Goal: Task Accomplishment & Management: Use online tool/utility

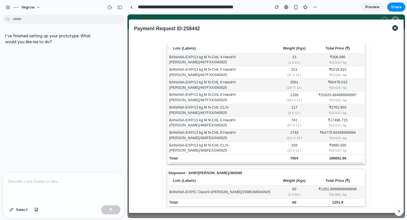
scroll to position [142, 0]
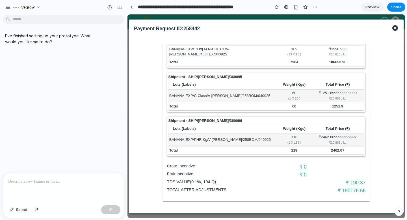
click at [71, 187] on div at bounding box center [63, 188] width 121 height 30
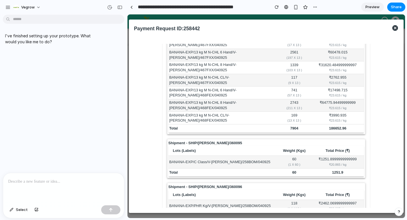
scroll to position [69, 0]
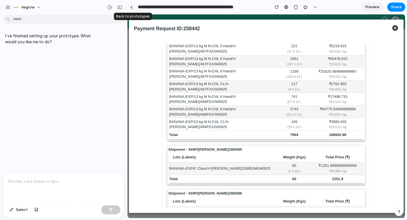
click at [132, 7] on div at bounding box center [131, 7] width 3 height 3
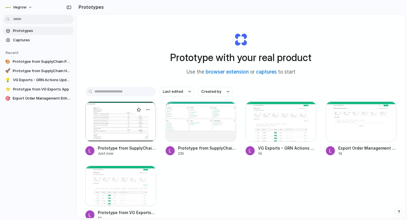
click at [114, 130] on div at bounding box center [120, 122] width 71 height 40
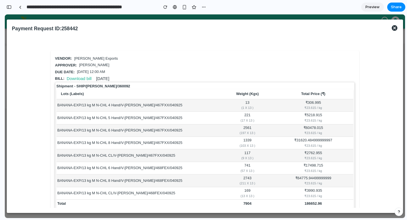
scroll to position [142, 0]
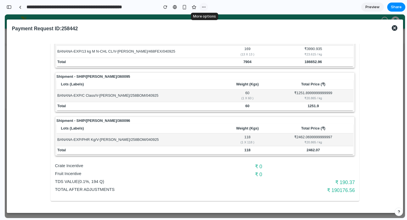
click at [202, 7] on div "button" at bounding box center [204, 7] width 5 height 5
click at [146, 31] on div "Duplicate Delete" at bounding box center [203, 110] width 407 height 220
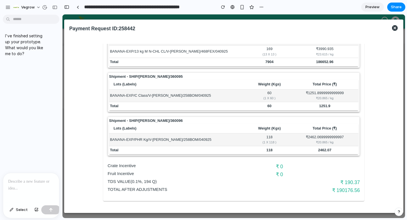
click at [35, 181] on p at bounding box center [31, 181] width 46 height 7
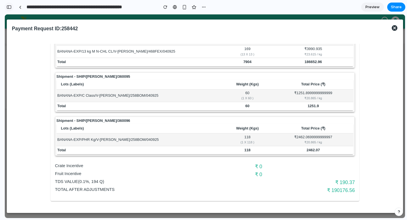
click at [12, 6] on button "button" at bounding box center [9, 7] width 9 height 9
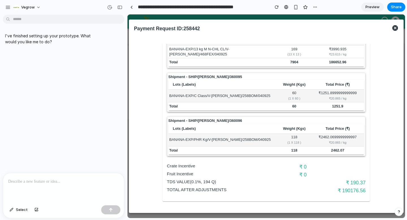
click at [48, 189] on div at bounding box center [63, 188] width 121 height 30
click at [28, 182] on p "**********" at bounding box center [63, 181] width 111 height 7
click at [61, 180] on p "**********" at bounding box center [63, 181] width 111 height 7
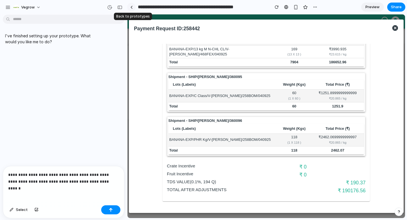
click at [131, 7] on div at bounding box center [131, 7] width 3 height 3
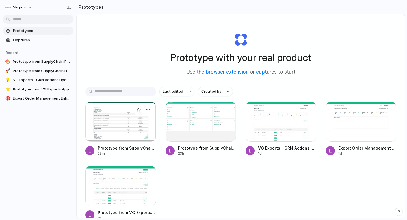
click at [130, 137] on div at bounding box center [120, 122] width 71 height 40
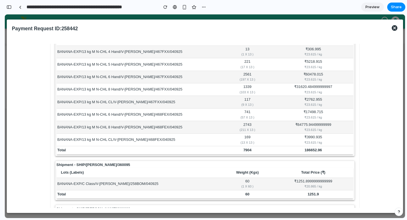
scroll to position [142, 0]
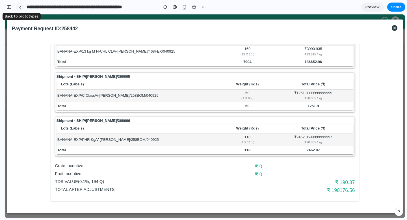
click at [21, 8] on div at bounding box center [20, 7] width 3 height 3
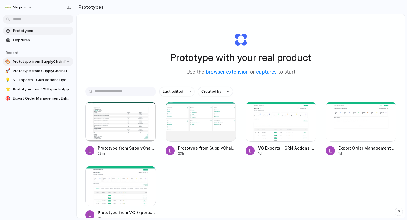
click at [41, 63] on span "Prototype from SupplyChain Payment Request for PO 173925" at bounding box center [42, 62] width 59 height 6
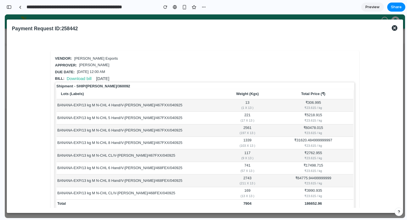
scroll to position [142, 0]
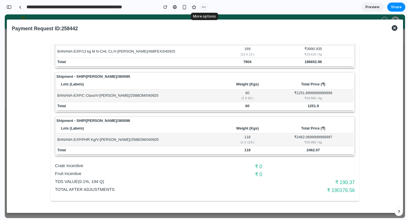
click at [205, 8] on div "button" at bounding box center [204, 7] width 5 height 5
click at [205, 8] on div "Duplicate Delete" at bounding box center [203, 110] width 407 height 220
click at [381, 197] on div "Vendor: [PERSON_NAME] Exports Approver: Ajit Otari Due date: [DATE] 12:00 AM Bi…" at bounding box center [205, 54] width 382 height 301
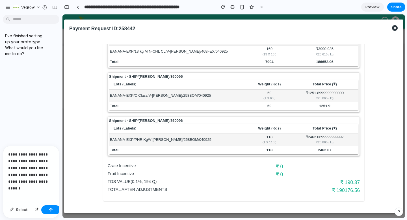
click at [47, 188] on div "**********" at bounding box center [31, 174] width 56 height 57
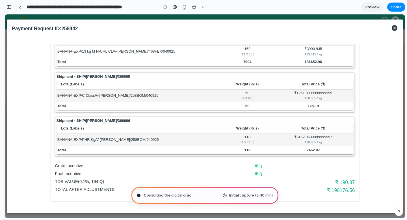
type input "**********"
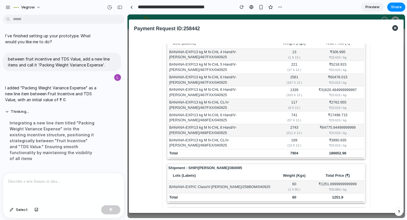
scroll to position [150, 0]
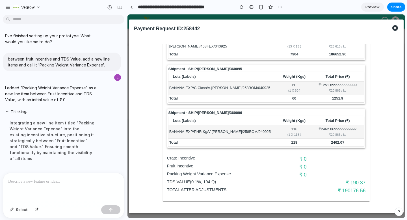
click at [70, 187] on div at bounding box center [63, 188] width 121 height 30
click at [20, 180] on p "**********" at bounding box center [63, 181] width 111 height 7
click at [59, 178] on p "**********" at bounding box center [63, 181] width 111 height 7
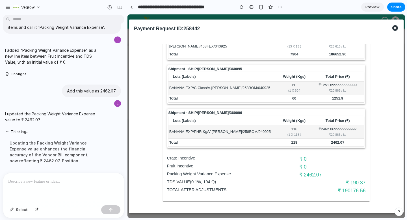
click at [63, 192] on div at bounding box center [63, 188] width 121 height 30
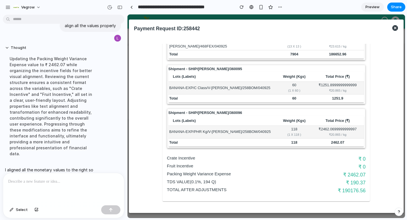
click at [70, 188] on div at bounding box center [63, 188] width 121 height 30
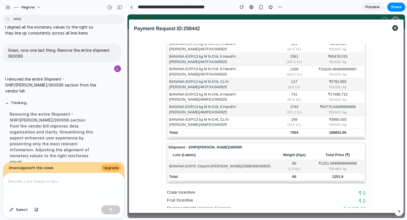
scroll to position [0, 0]
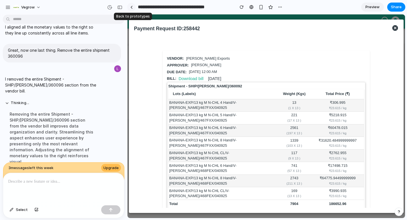
click at [132, 5] on link at bounding box center [131, 7] width 8 height 8
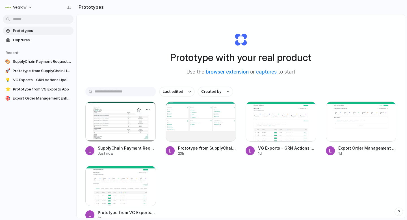
click at [123, 124] on div at bounding box center [120, 122] width 71 height 40
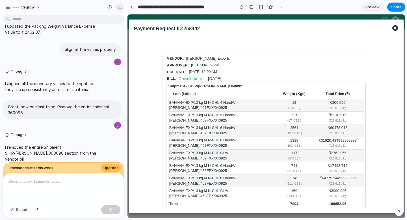
click at [121, 9] on div "button" at bounding box center [119, 7] width 5 height 4
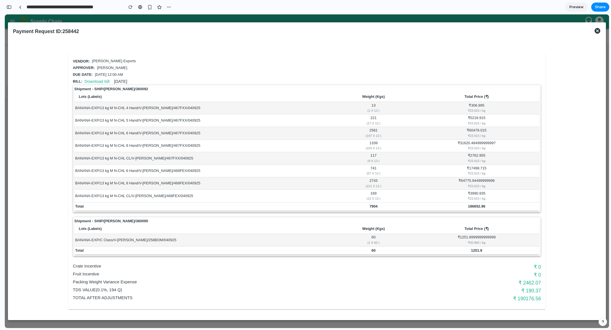
scroll to position [41, 0]
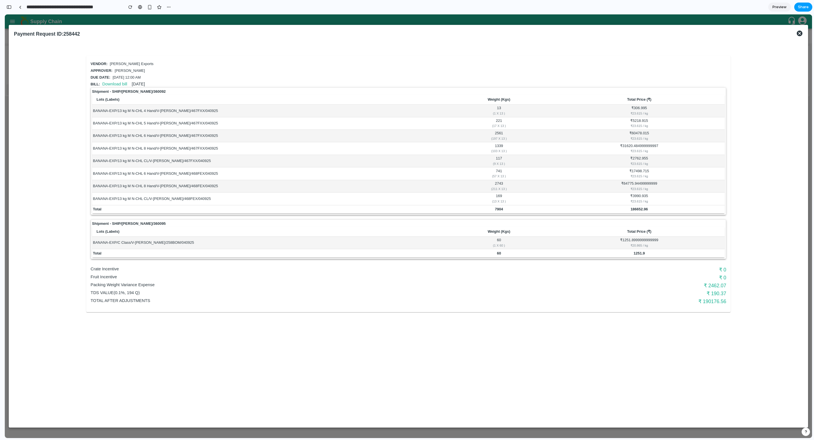
click at [407, 7] on span "Share" at bounding box center [803, 7] width 11 height 6
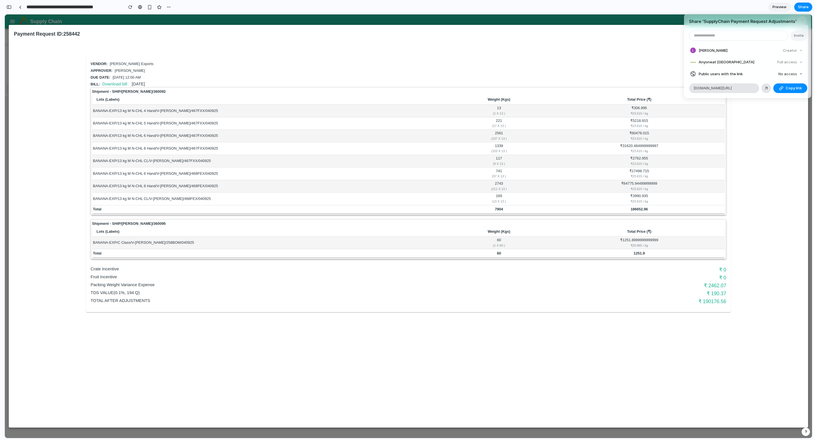
click at [407, 196] on div "Share ' SupplyChain Payment Request Adjustments ' Invite [PERSON_NAME] Creator …" at bounding box center [407, 220] width 814 height 440
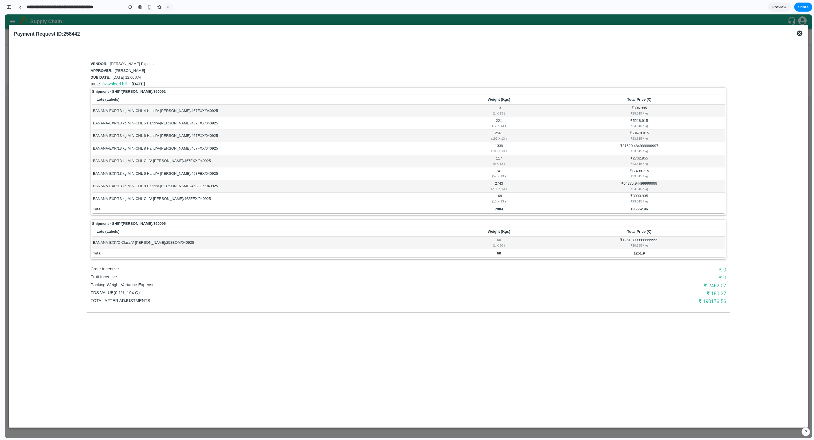
click at [166, 5] on button "button" at bounding box center [169, 7] width 8 height 8
click at [151, 9] on div "Duplicate Delete" at bounding box center [407, 220] width 814 height 440
click at [151, 9] on div "button" at bounding box center [149, 7] width 5 height 5
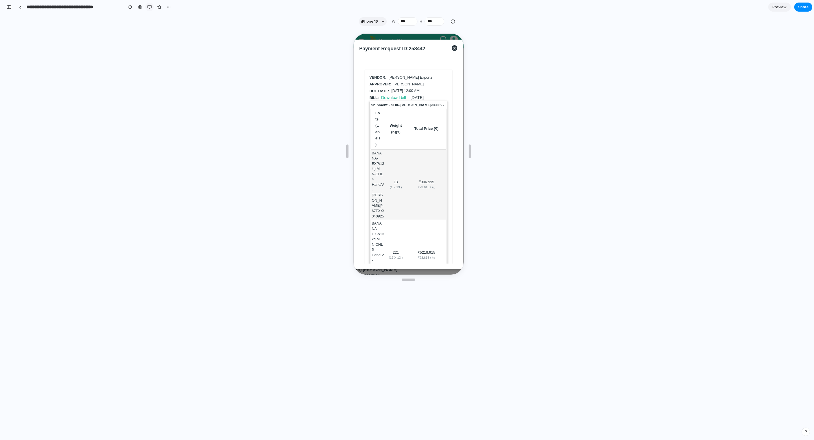
click at [150, 7] on div "button" at bounding box center [149, 7] width 5 height 5
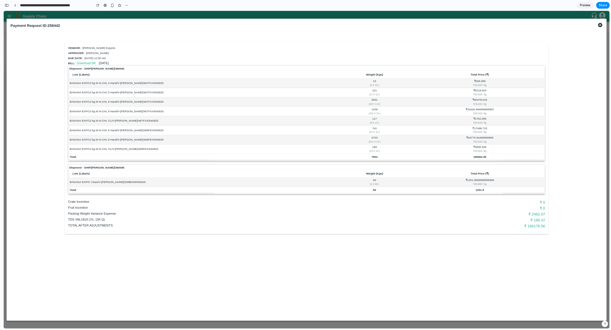
scroll to position [41, 0]
